Goal: Register for event/course

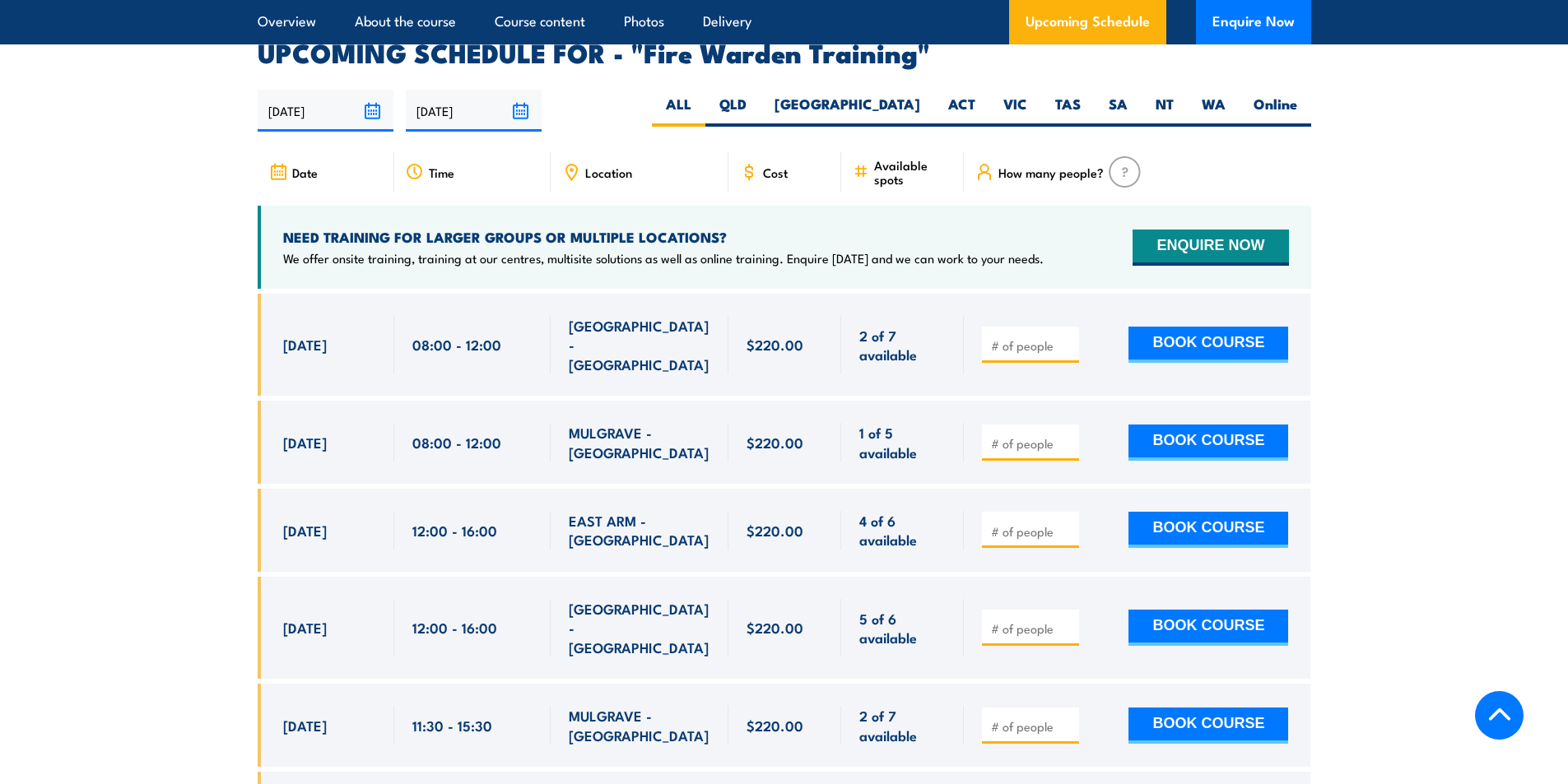
scroll to position [2963, 0]
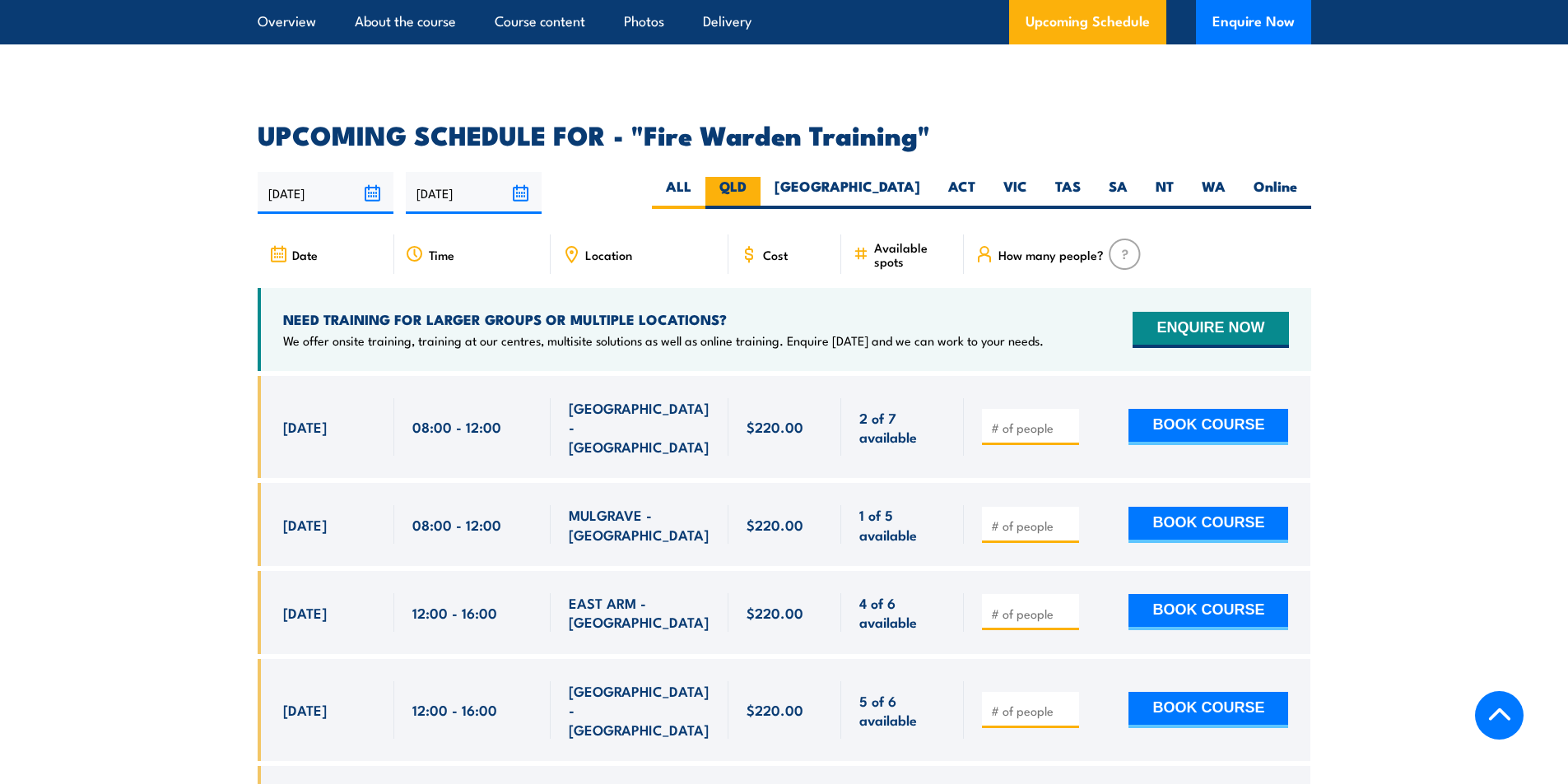
click at [760, 177] on label "QLD" at bounding box center [732, 193] width 55 height 32
click at [757, 177] on input "QLD" at bounding box center [752, 183] width 11 height 11
radio input "true"
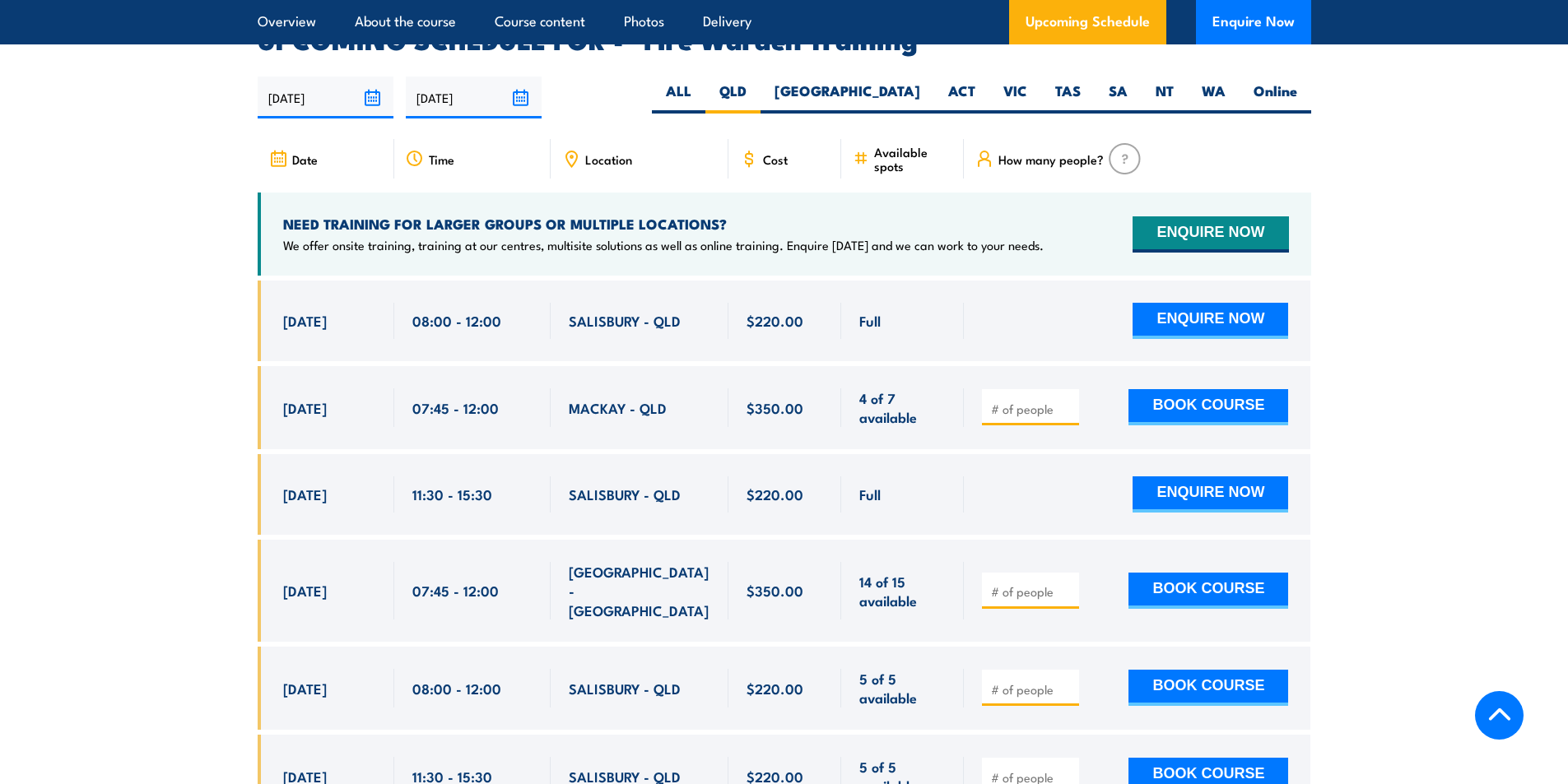
scroll to position [3060, 0]
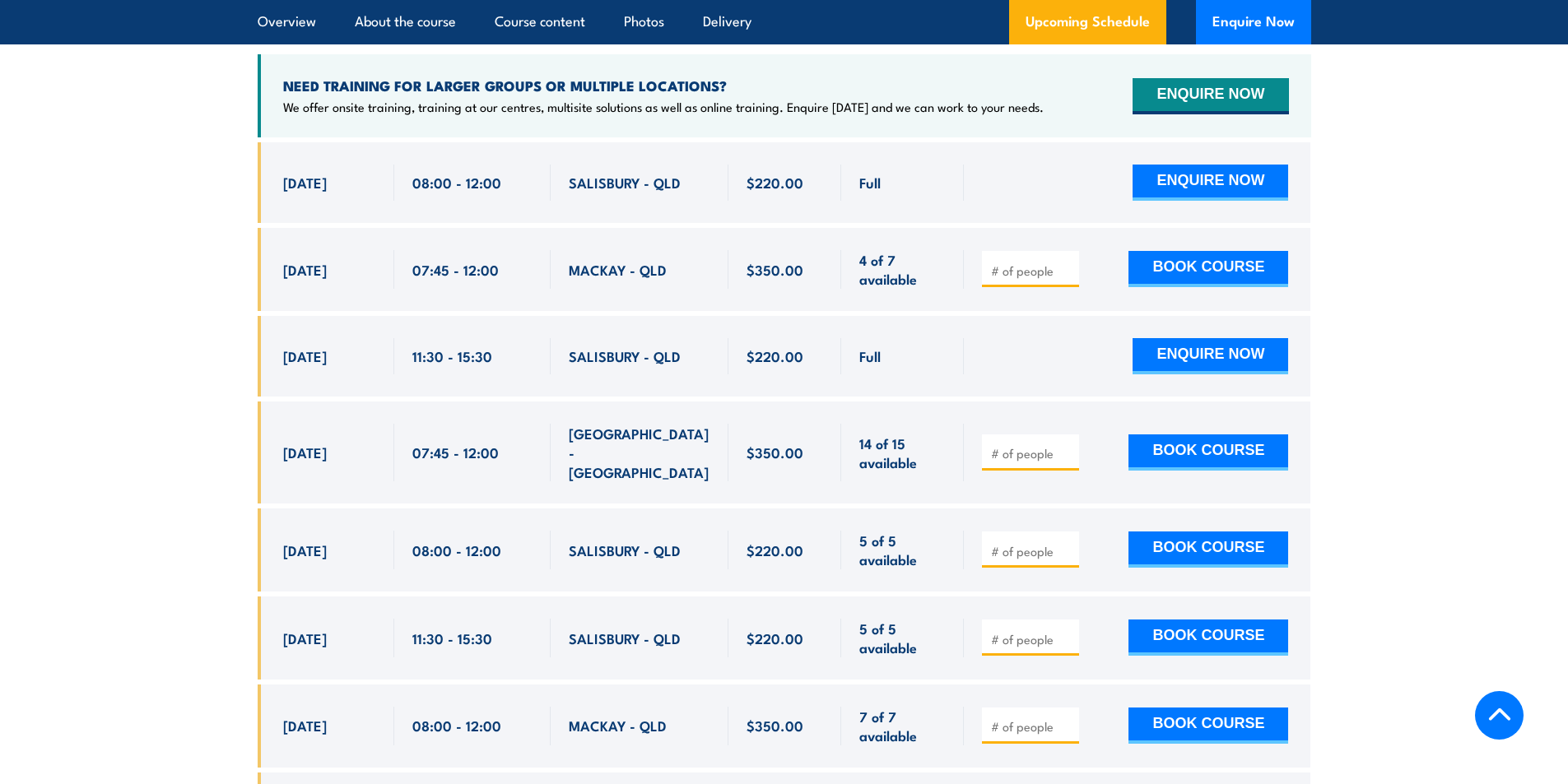
scroll to position [3226, 0]
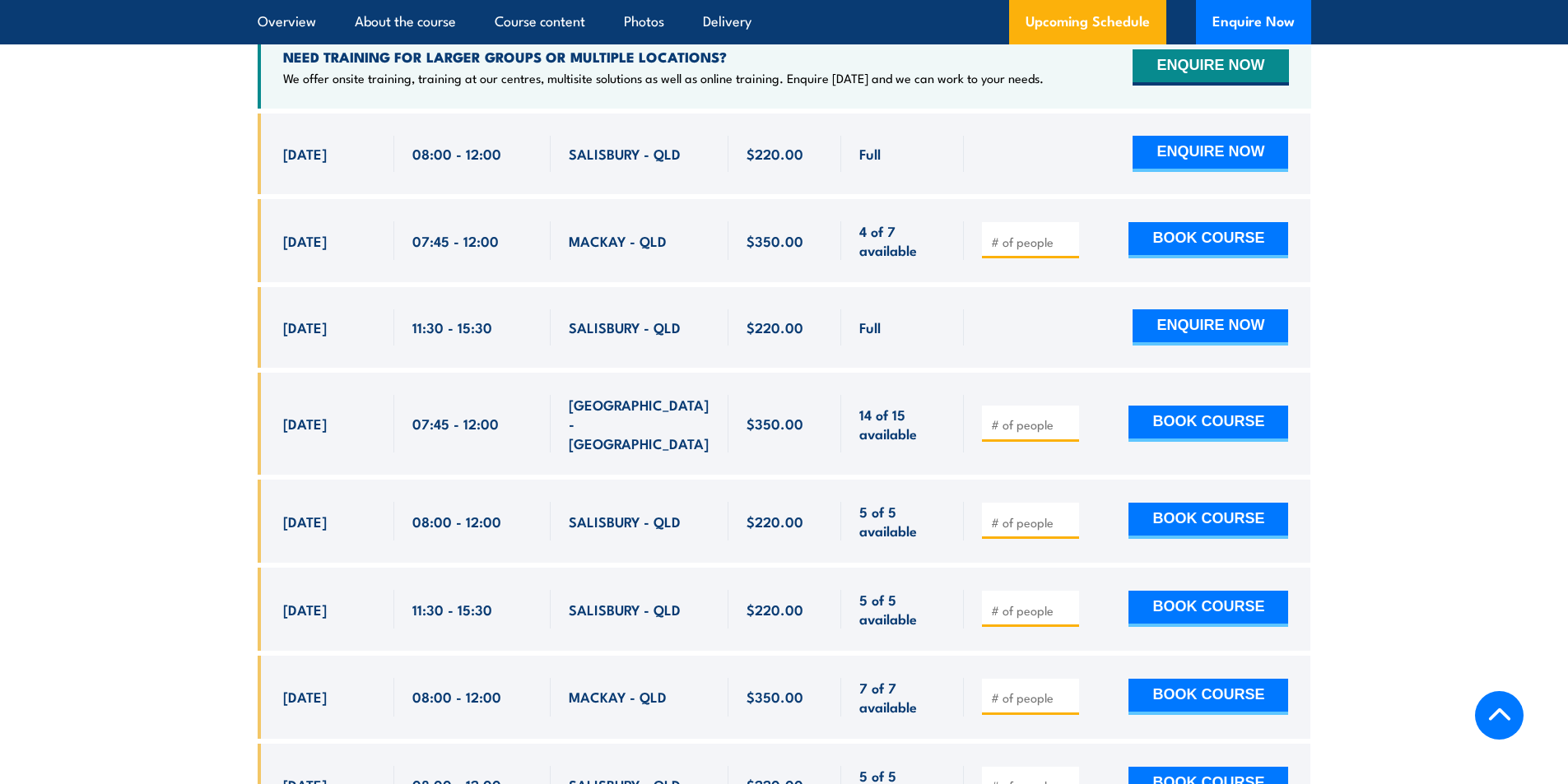
click at [291, 512] on span "[DATE]" at bounding box center [305, 521] width 44 height 19
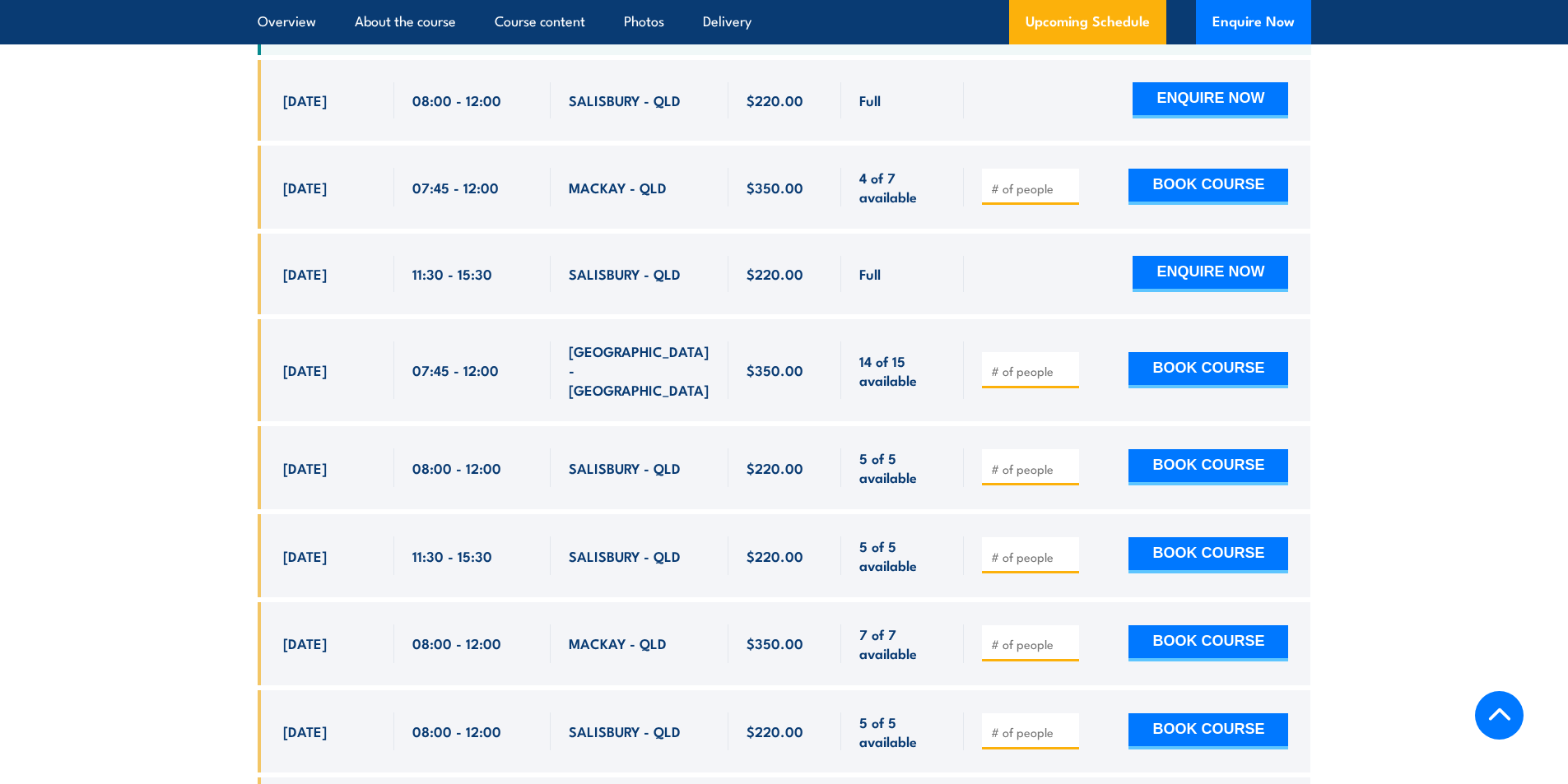
scroll to position [3308, 0]
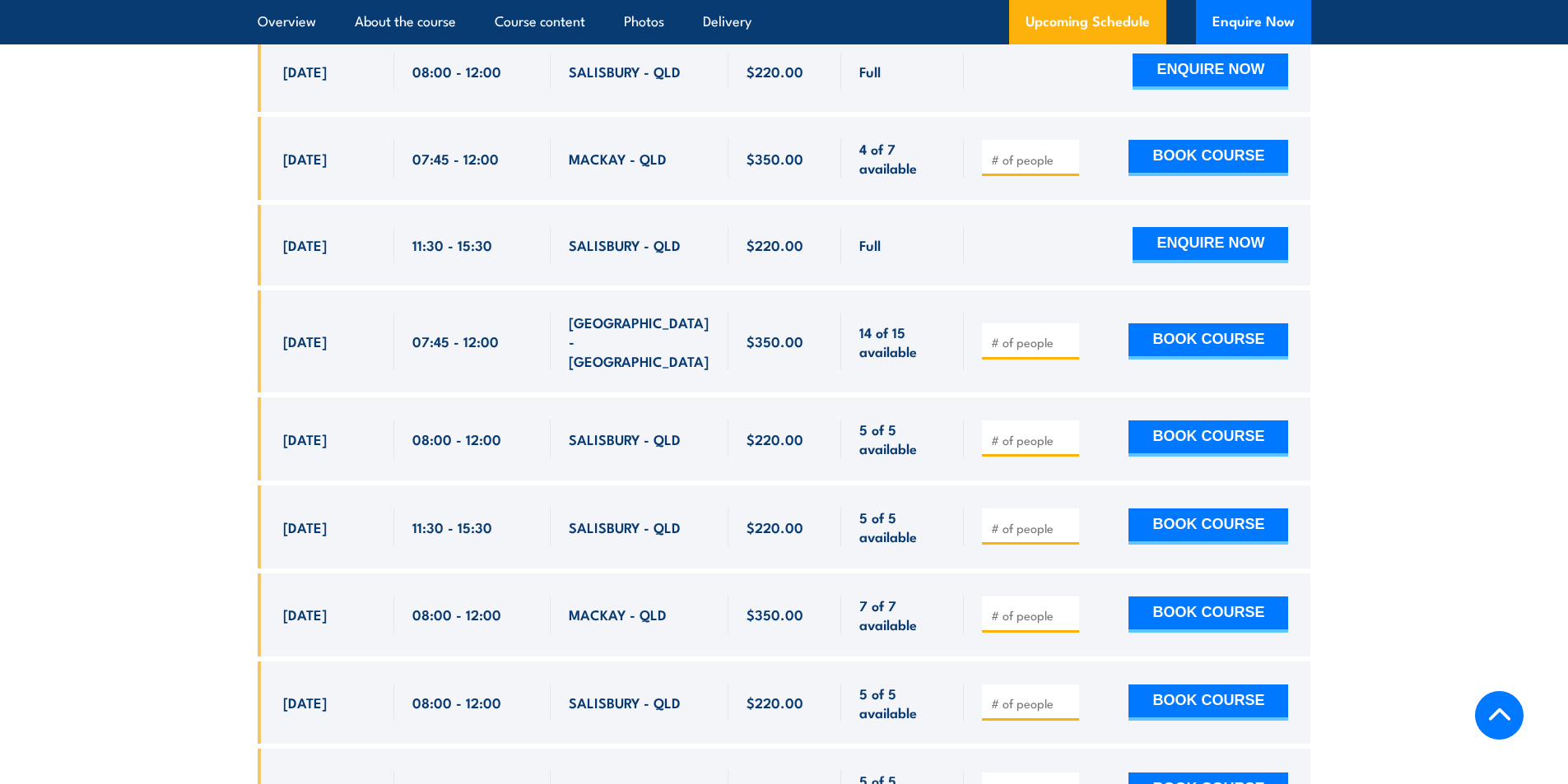
click at [305, 429] on span "[DATE]" at bounding box center [305, 439] width 44 height 19
drag, startPoint x: 288, startPoint y: 392, endPoint x: 818, endPoint y: 398, distance: 530.0
click at [818, 398] on div "[DATE] 08:00 - 08:00" at bounding box center [784, 439] width 1054 height 83
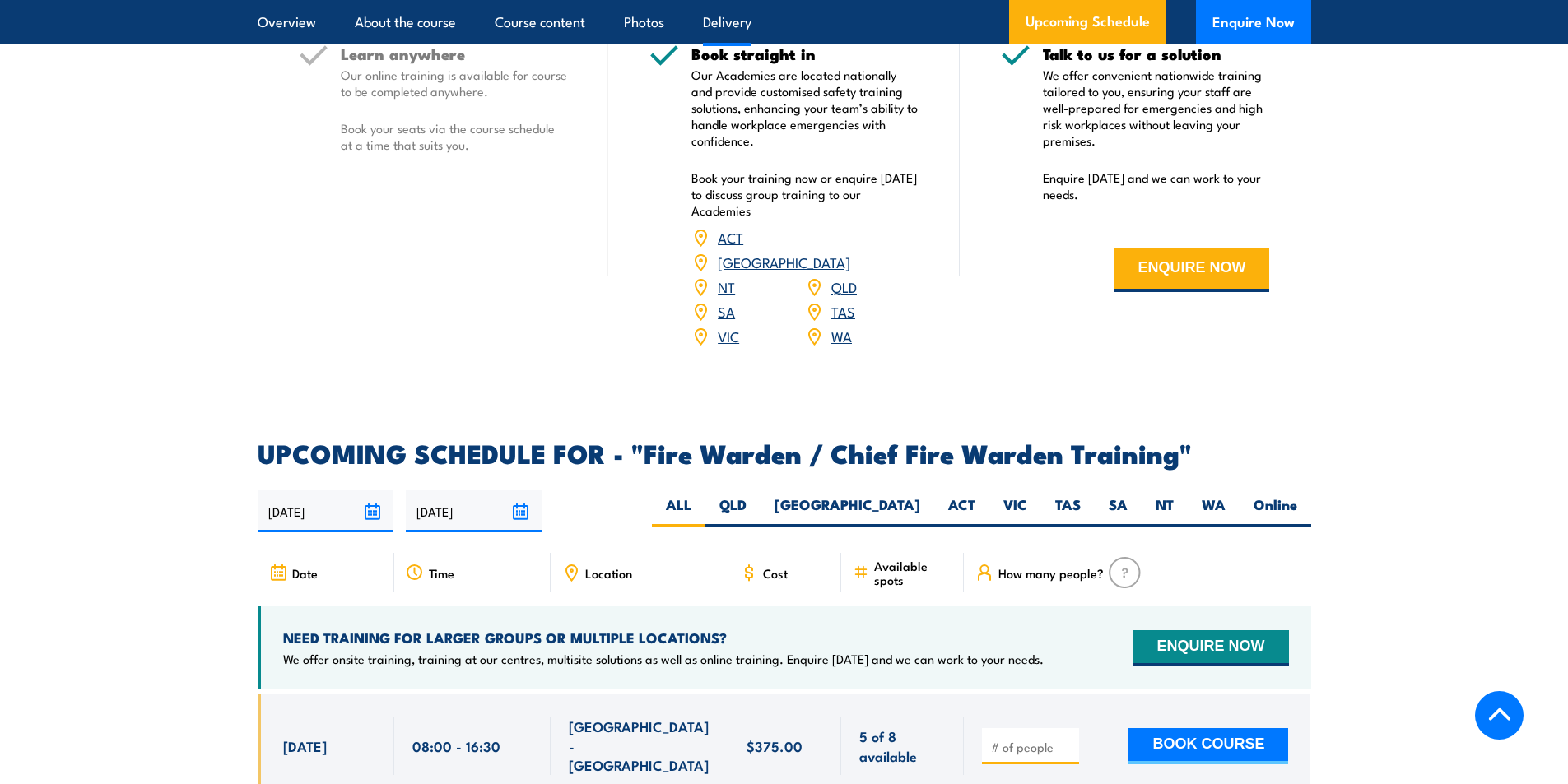
scroll to position [2634, 0]
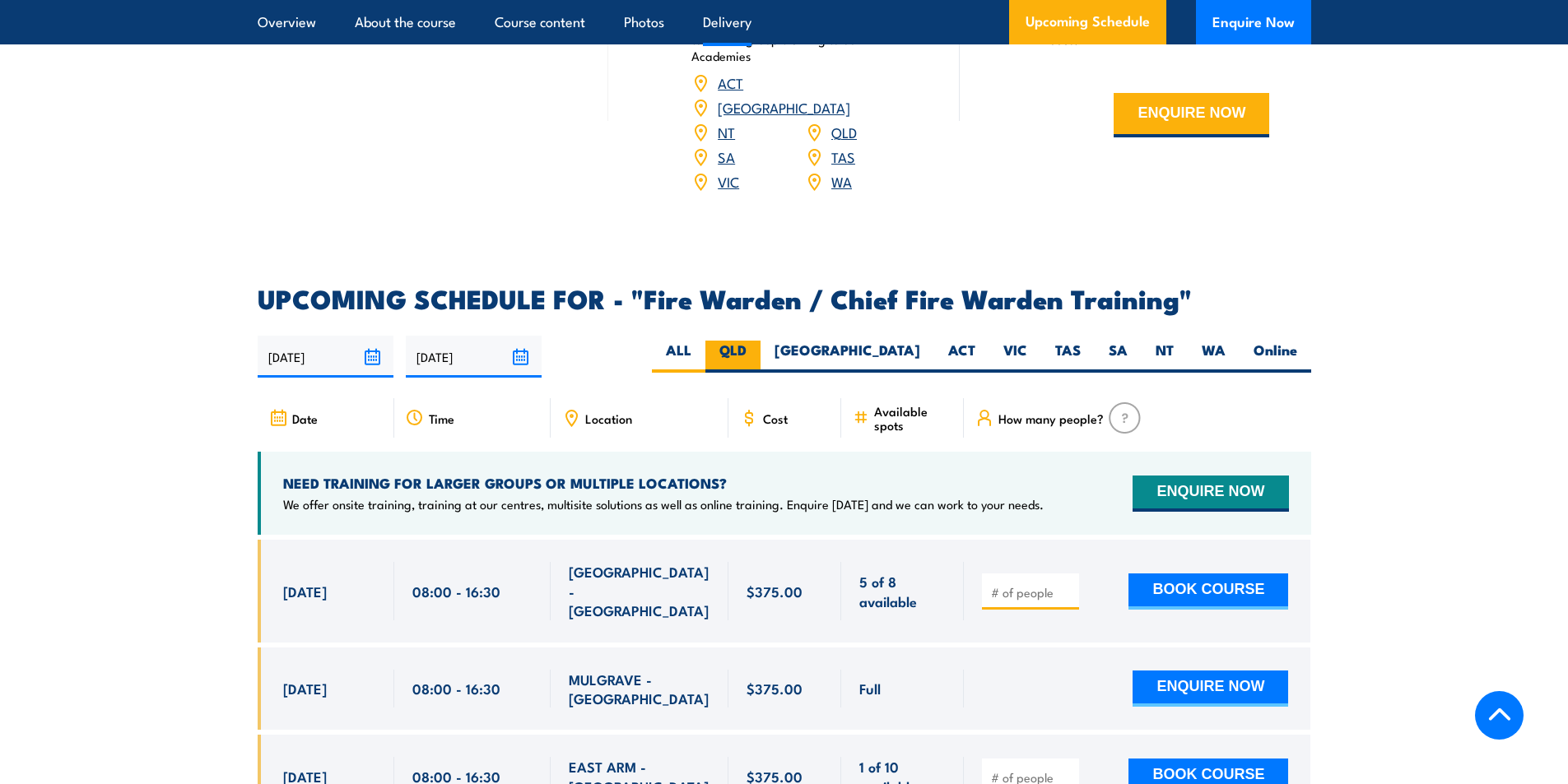
click at [760, 356] on label "QLD" at bounding box center [732, 356] width 55 height 32
click at [757, 351] on input "QLD" at bounding box center [752, 346] width 11 height 11
radio input "true"
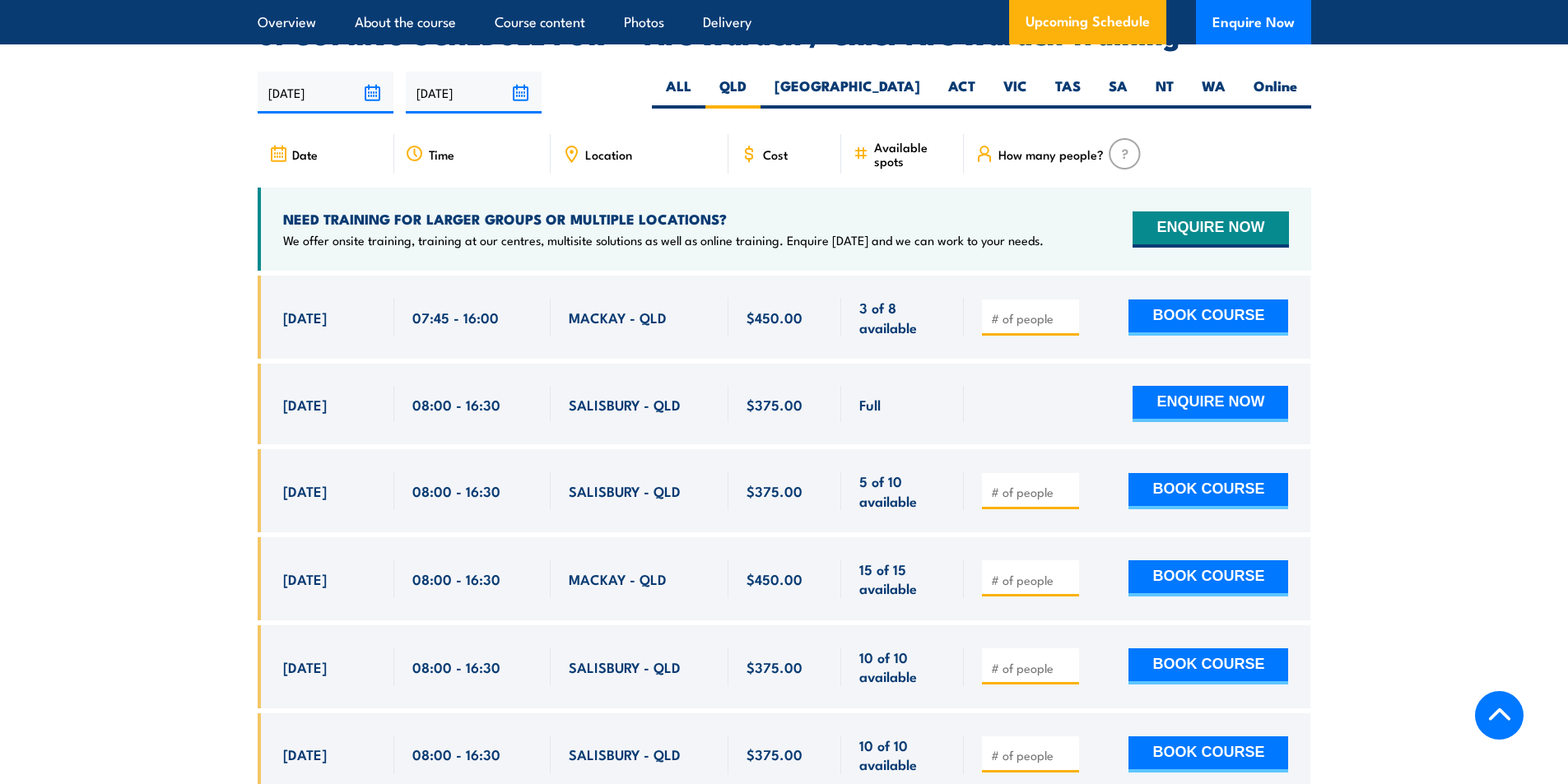
scroll to position [2915, 0]
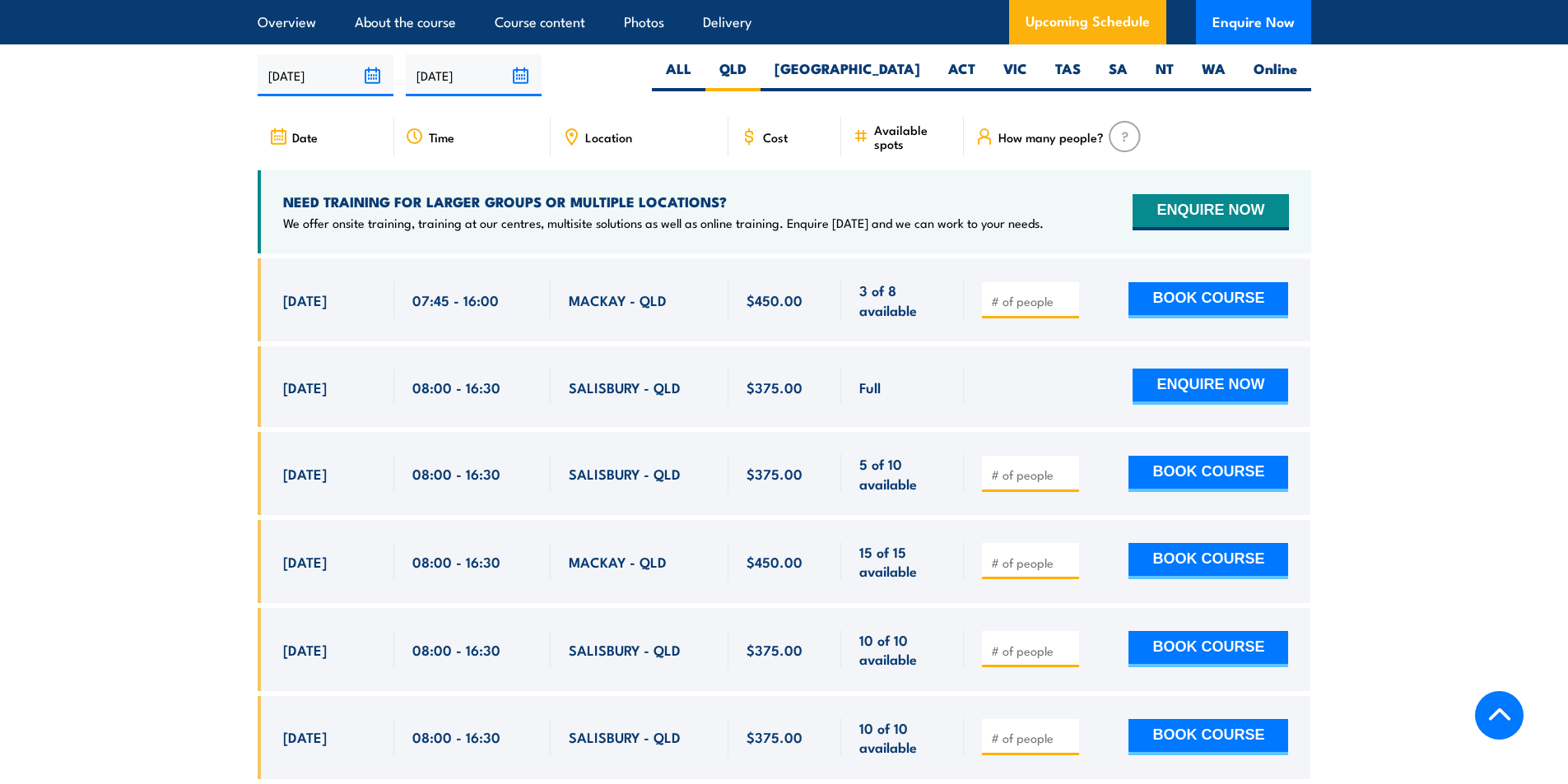
click at [187, 390] on section "UPCOMING SCHEDULE FOR - "Fire Warden / Chief Fire Warden Training" 02/09/2025 0…" at bounding box center [784, 775] width 1568 height 1540
click at [230, 379] on section "UPCOMING SCHEDULE FOR - "Fire Warden / Chief Fire Warden Training" 02/09/2025 0…" at bounding box center [784, 775] width 1568 height 1540
click at [176, 387] on section "UPCOMING SCHEDULE FOR - "Fire Warden / Chief Fire Warden Training" 02/09/2025 0…" at bounding box center [784, 775] width 1568 height 1540
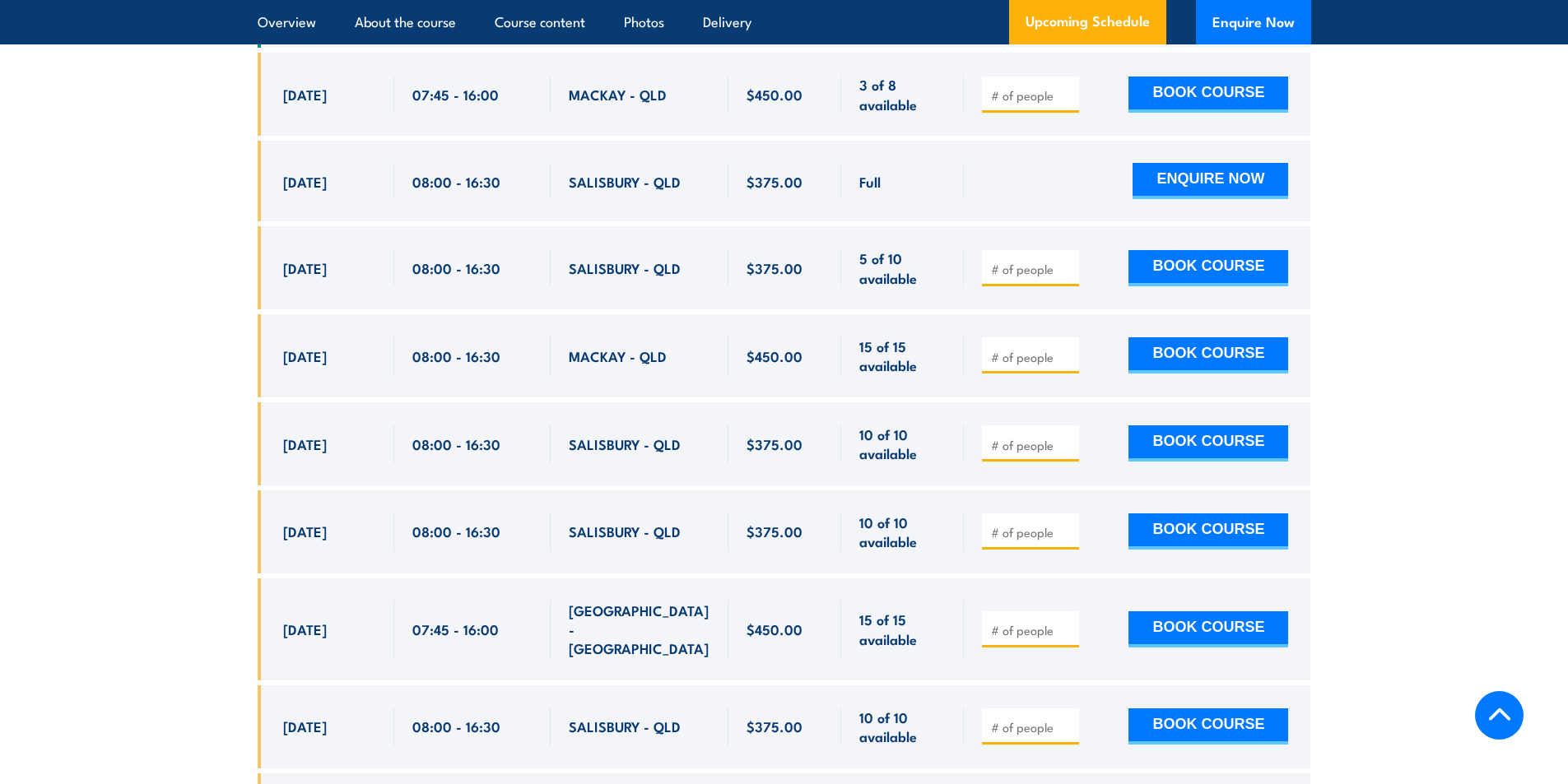
scroll to position [3162, 0]
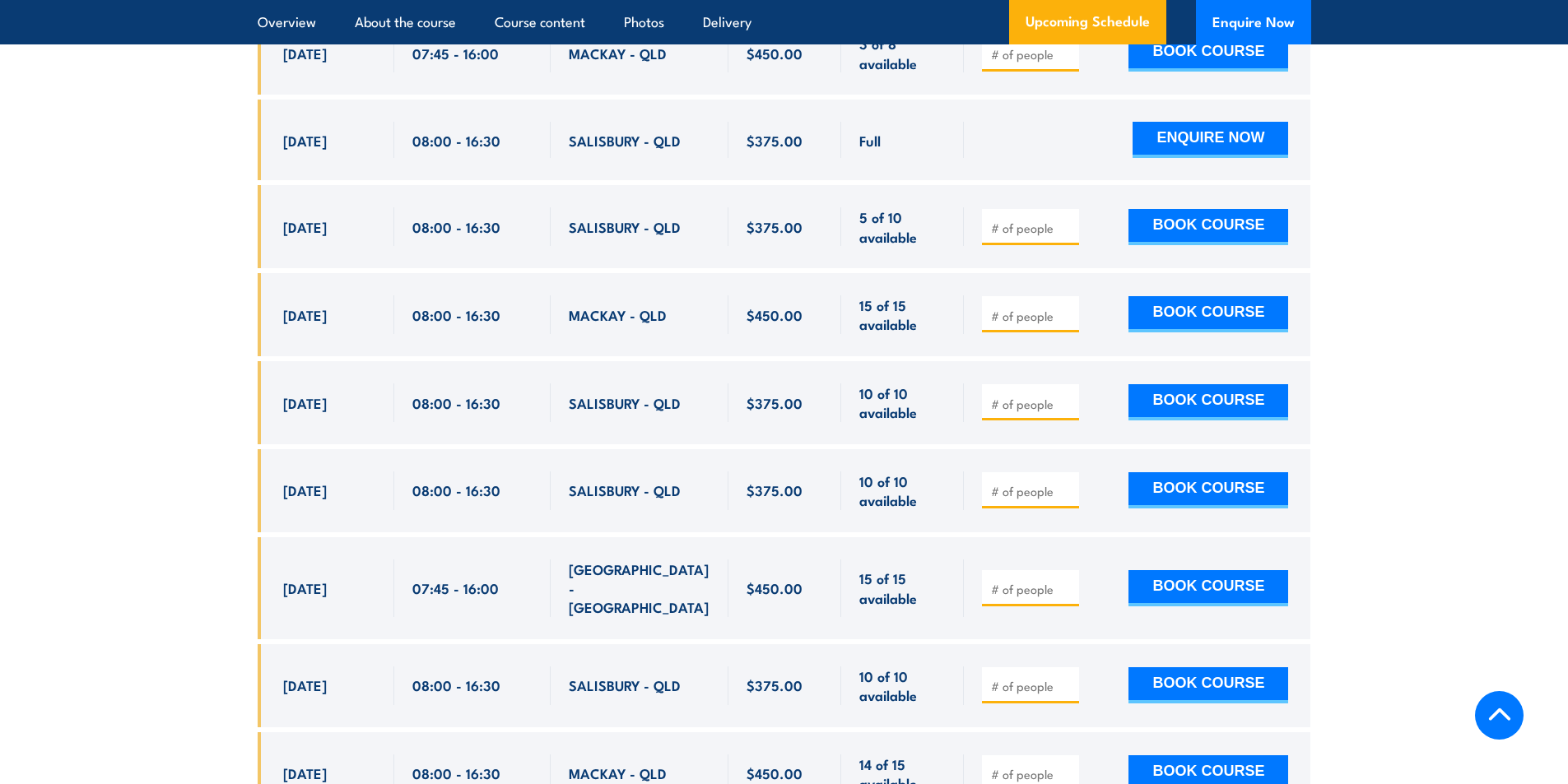
drag, startPoint x: 296, startPoint y: 396, endPoint x: 805, endPoint y: 409, distance: 509.2
click at [805, 409] on div "[DATE] 08:00 - 08:00" at bounding box center [784, 403] width 1054 height 83
